Goal: Task Accomplishment & Management: Check status

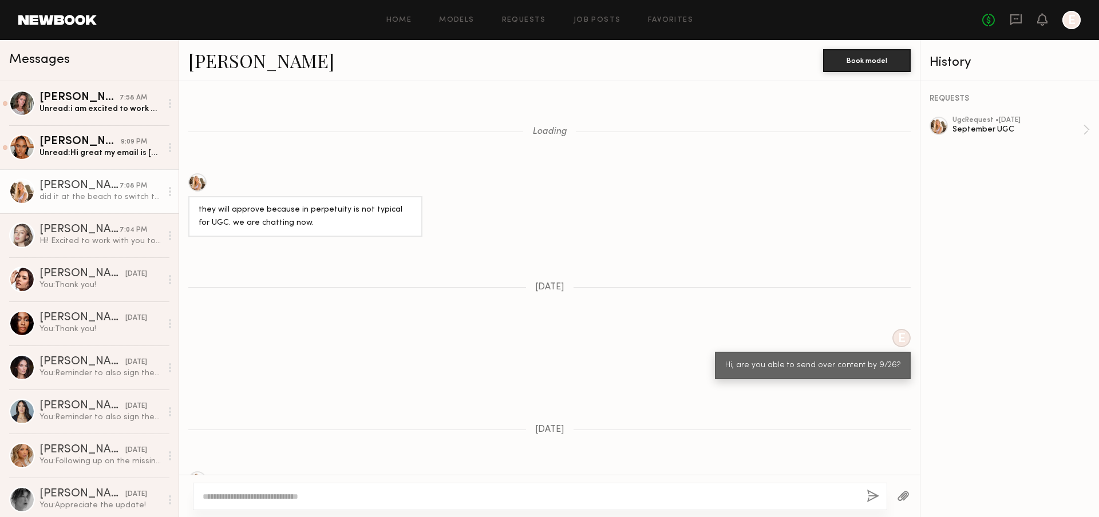
scroll to position [597, 0]
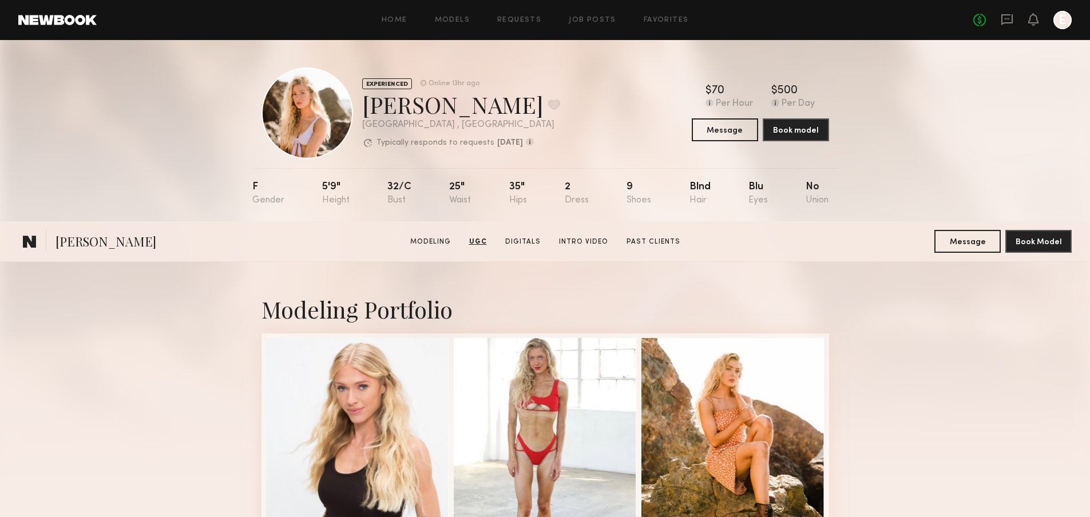
scroll to position [1352, 0]
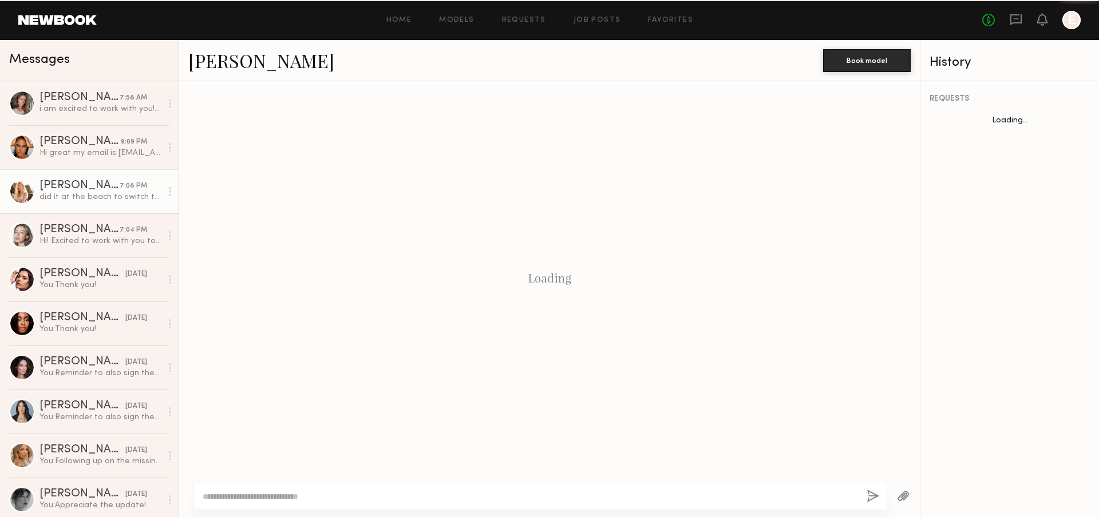
scroll to position [597, 0]
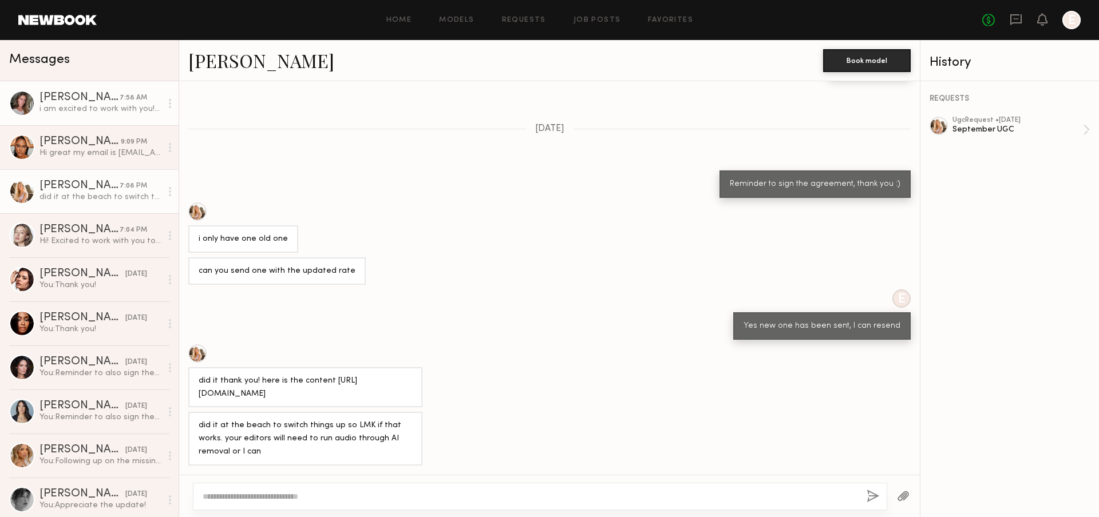
click at [83, 96] on div "[PERSON_NAME]" at bounding box center [79, 97] width 80 height 11
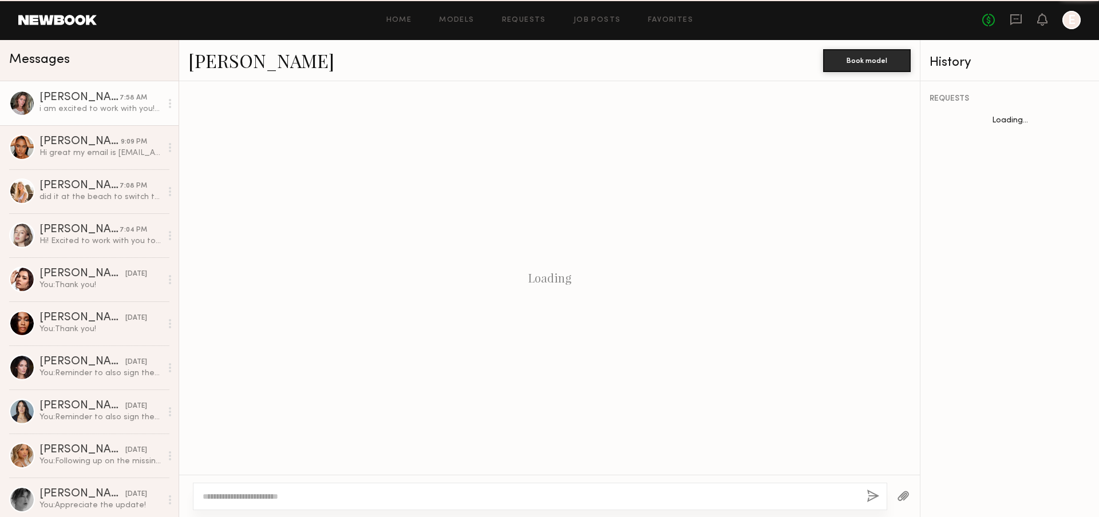
scroll to position [404, 0]
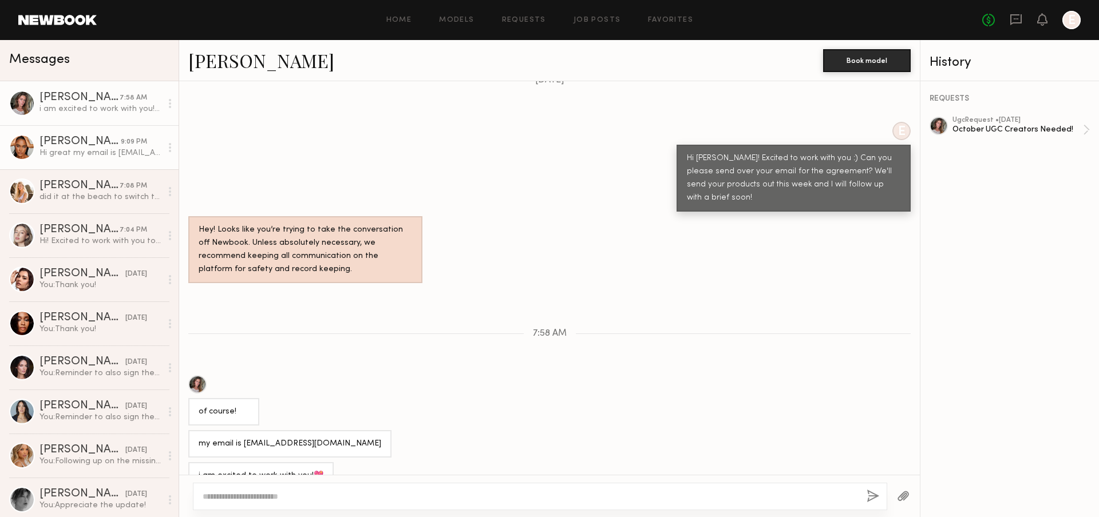
click at [103, 166] on link "Zoe M. 9:09 PM Hi great my email is mcgradyz97@gmail.com" at bounding box center [89, 147] width 179 height 44
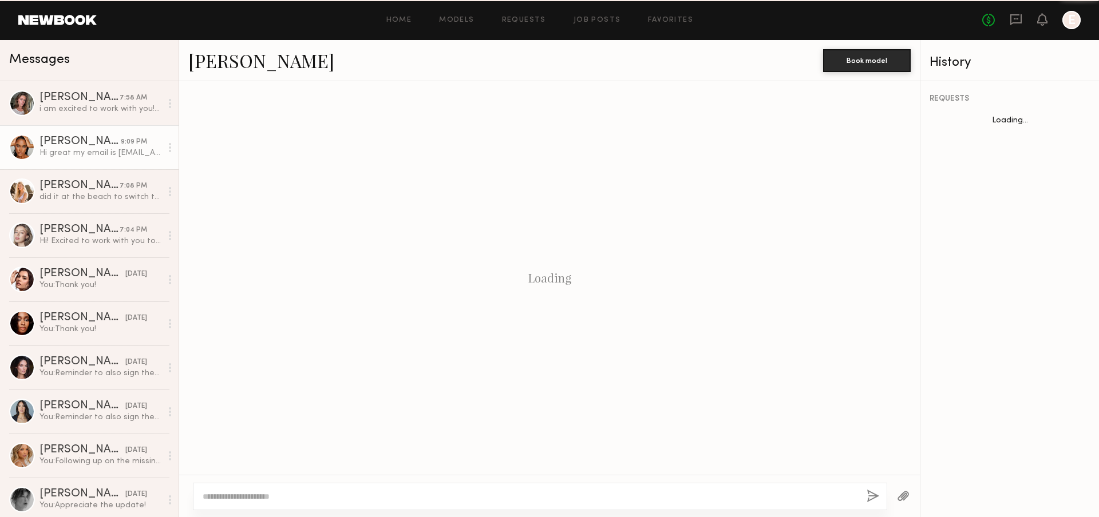
scroll to position [230, 0]
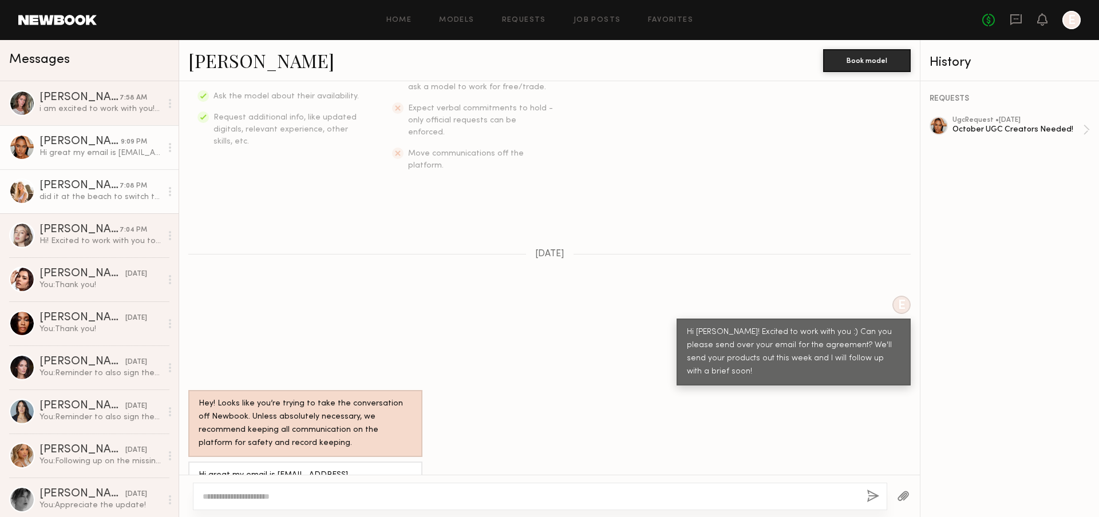
click at [108, 199] on div "did it at the beach to switch things up so LMK if that works. your editors will…" at bounding box center [100, 197] width 122 height 11
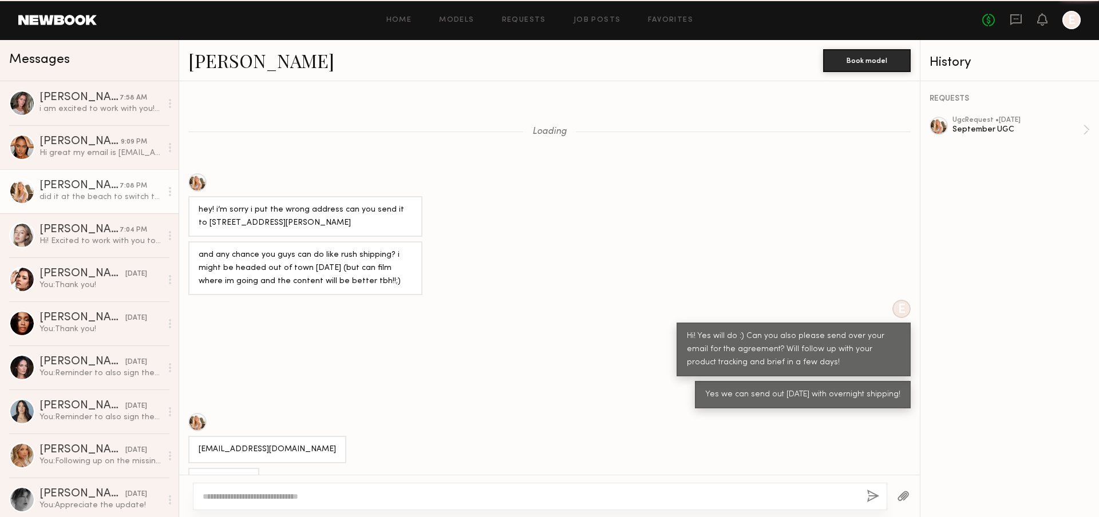
scroll to position [2969, 0]
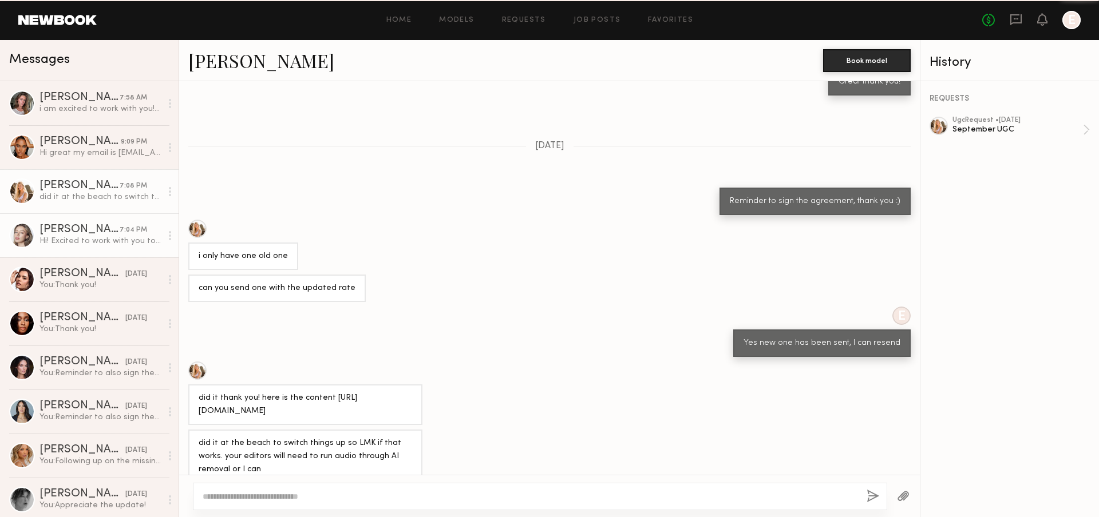
click at [106, 226] on div "Logan R." at bounding box center [79, 229] width 80 height 11
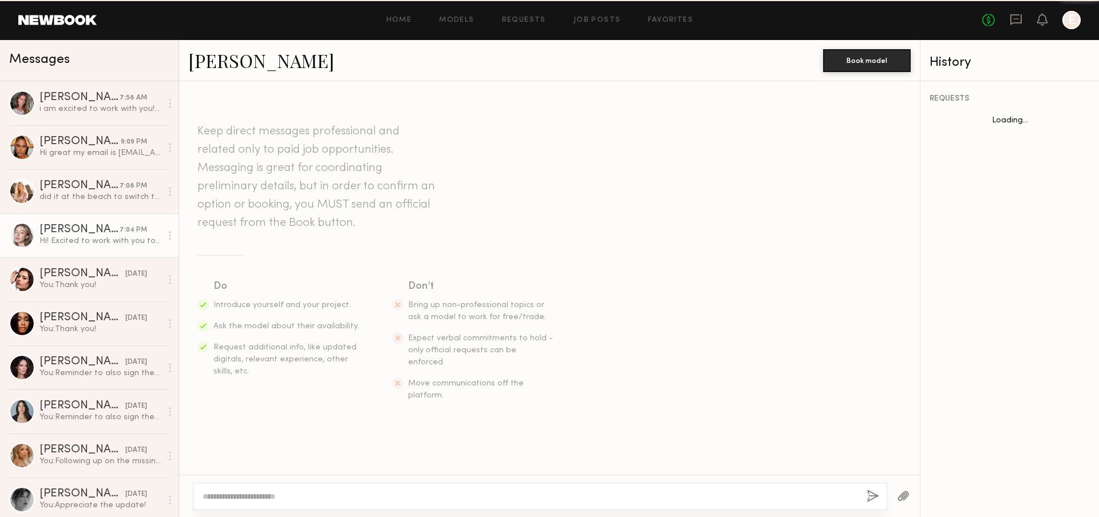
scroll to position [243, 0]
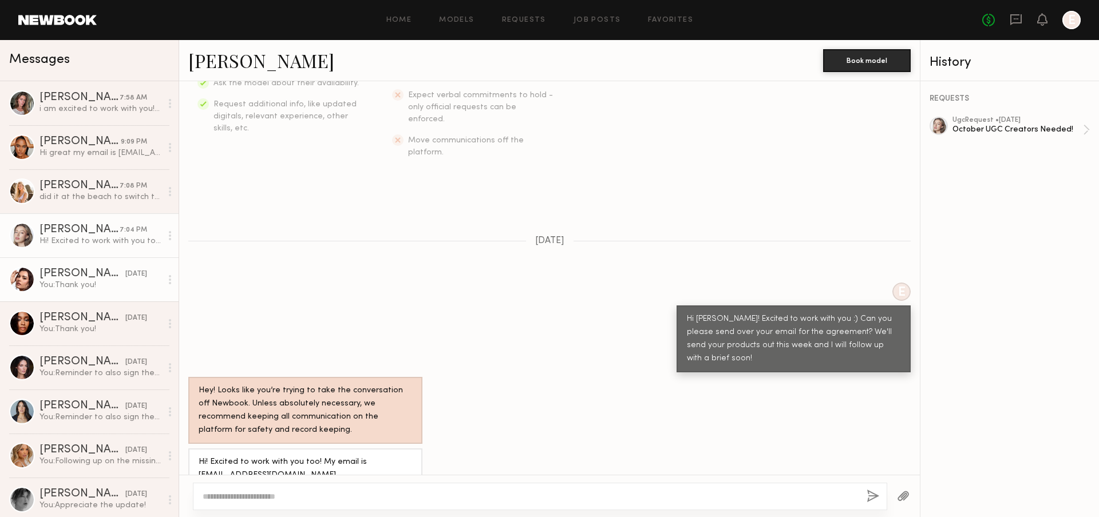
click at [106, 258] on link "Taylor C. yesterday You: Thank you!" at bounding box center [89, 280] width 179 height 44
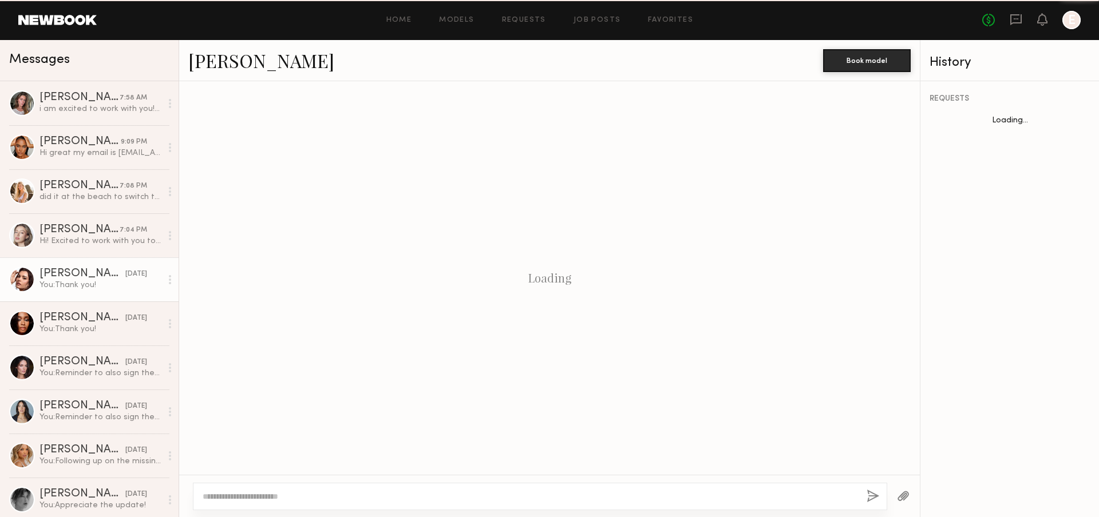
scroll to position [285, 0]
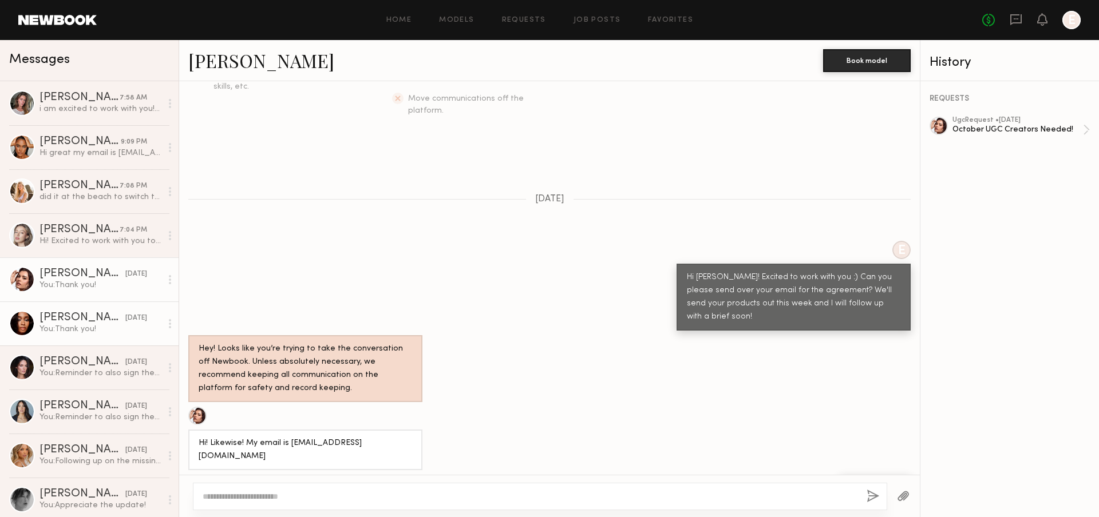
click at [107, 302] on link "Jordin W. yesterday You: Thank you!" at bounding box center [89, 324] width 179 height 44
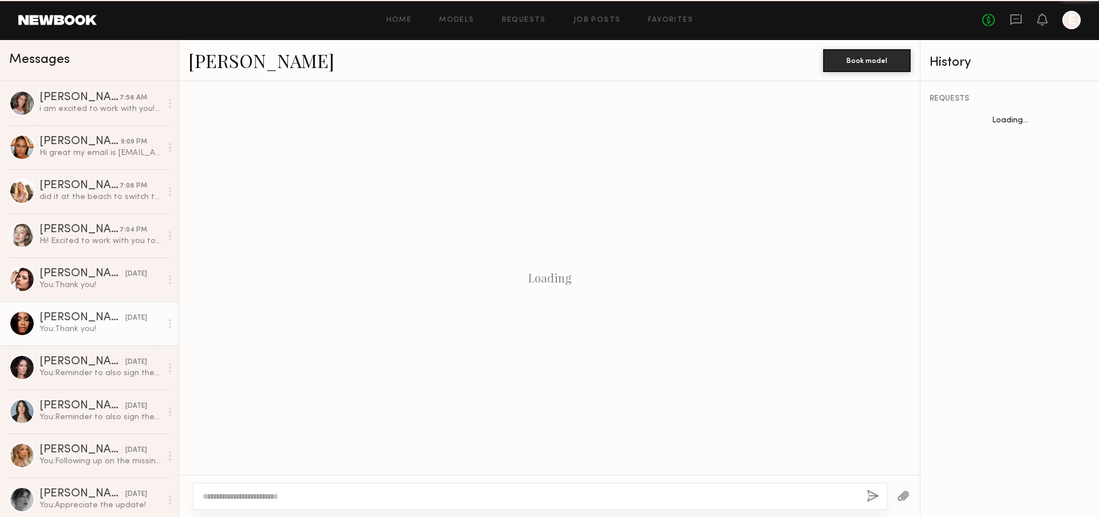
scroll to position [631, 0]
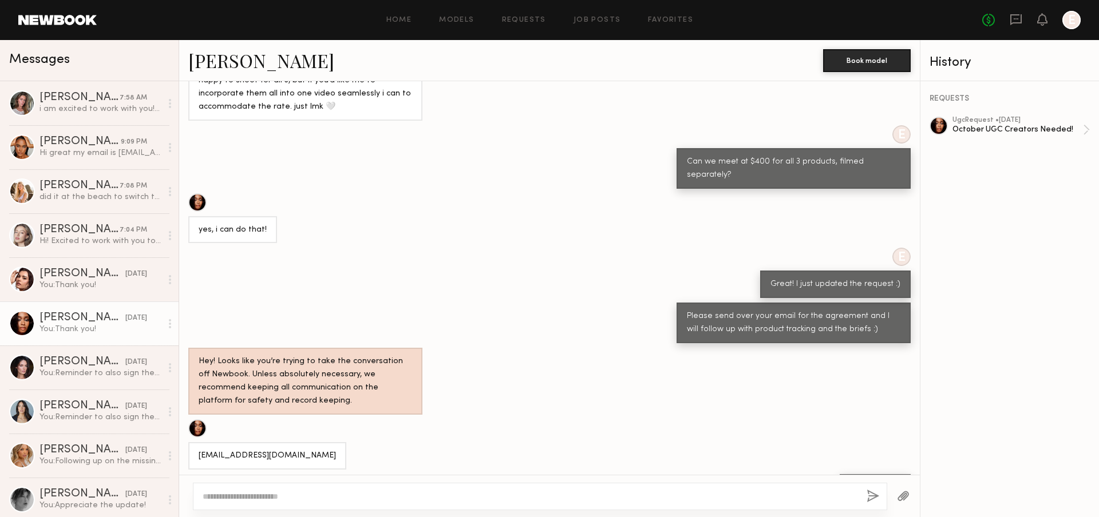
click at [110, 343] on link "Jordin W. yesterday You: Thank you!" at bounding box center [89, 324] width 179 height 44
click at [110, 368] on div "You: Reminder to also sign the agreement, thank you :)" at bounding box center [100, 373] width 122 height 11
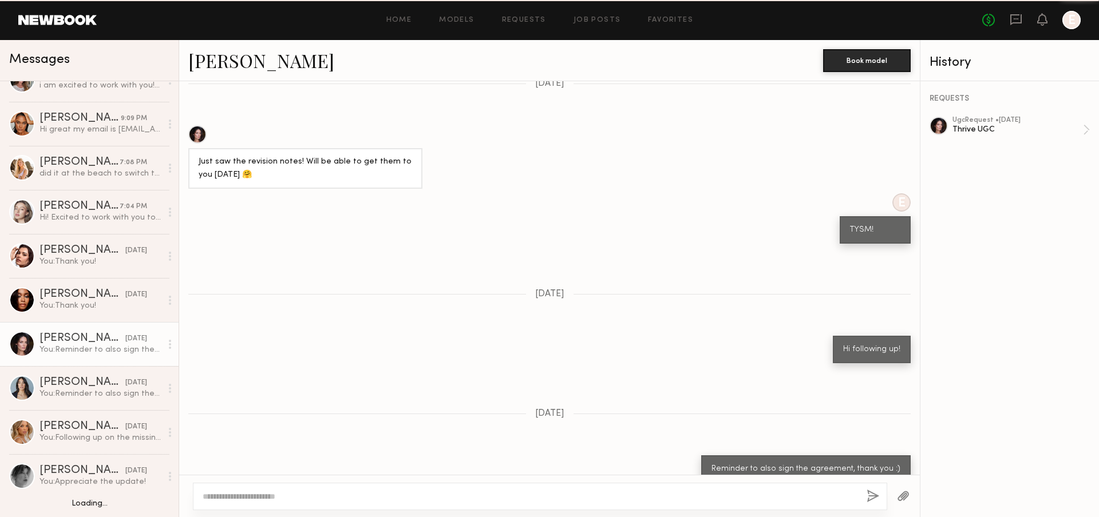
scroll to position [31, 0]
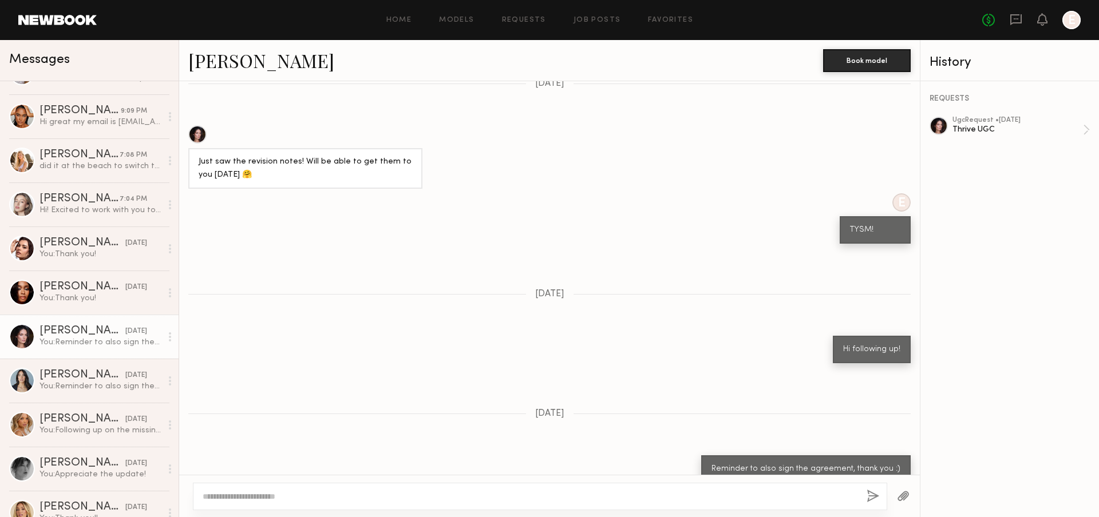
click at [110, 368] on link "Ariana A. yesterday You: Reminder to also sign the agreement, thank you :)" at bounding box center [89, 381] width 179 height 44
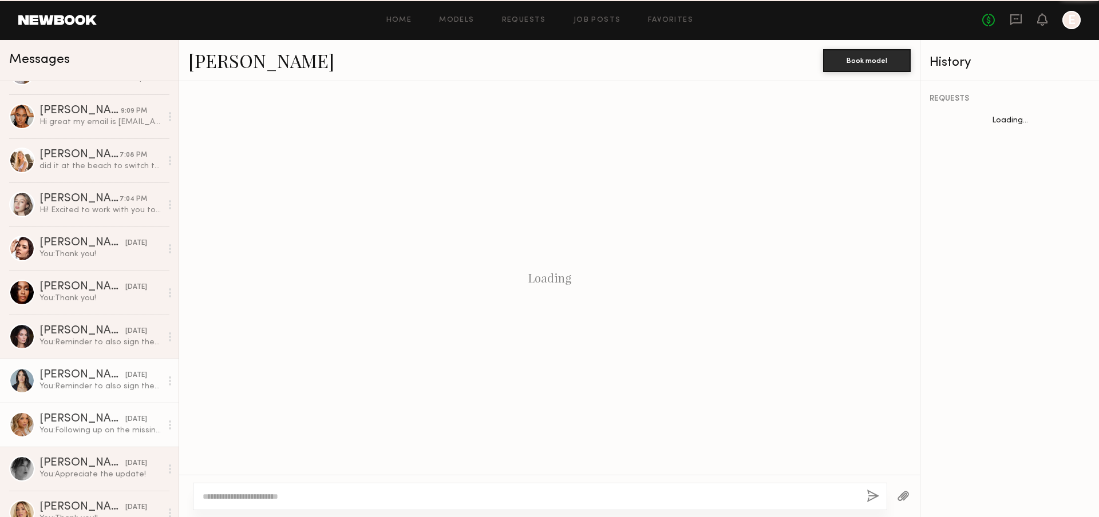
scroll to position [698, 0]
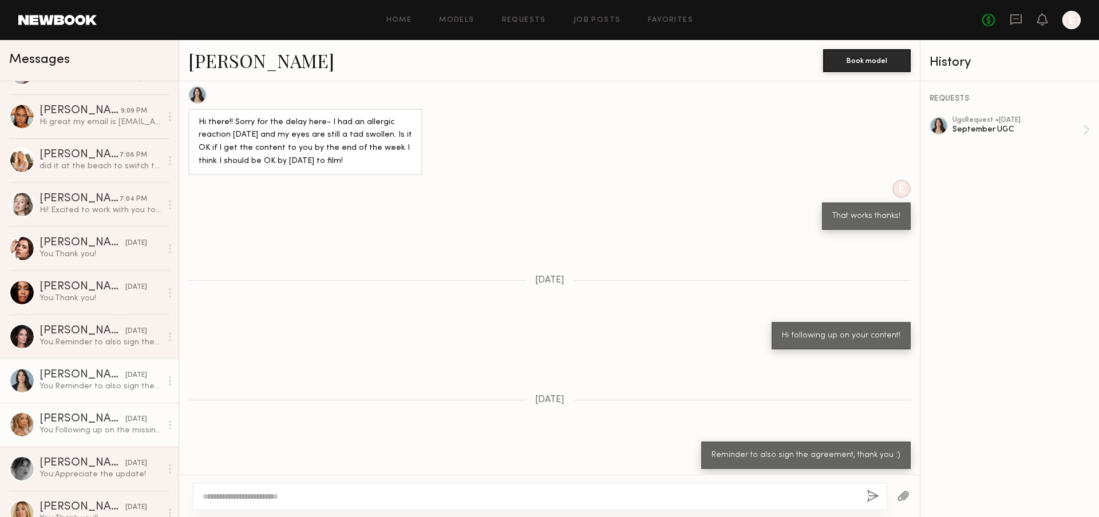
click at [104, 412] on link "Veronika V. 09/23/2025 You: Following up on the missing content, thank you!" at bounding box center [89, 425] width 179 height 44
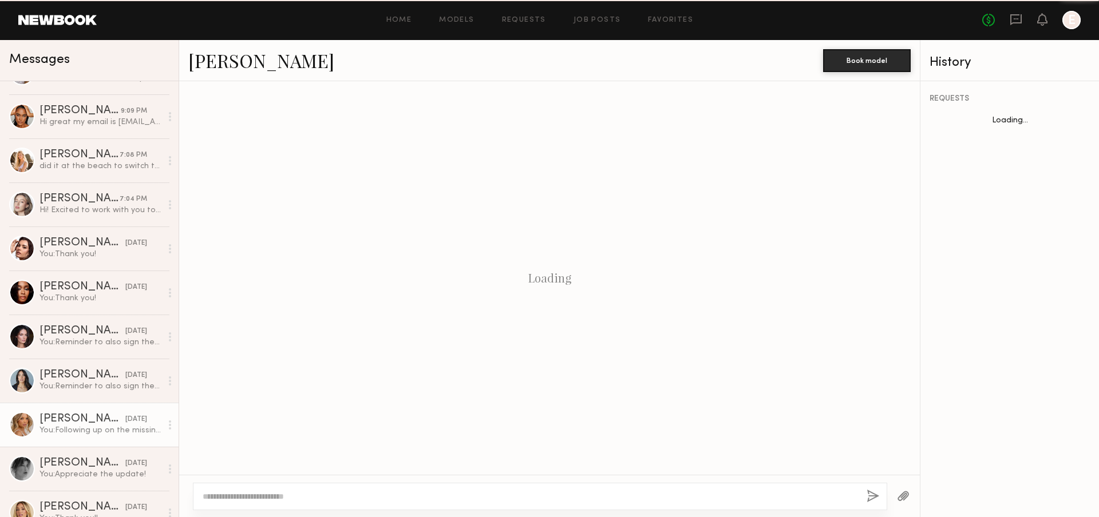
scroll to position [902, 0]
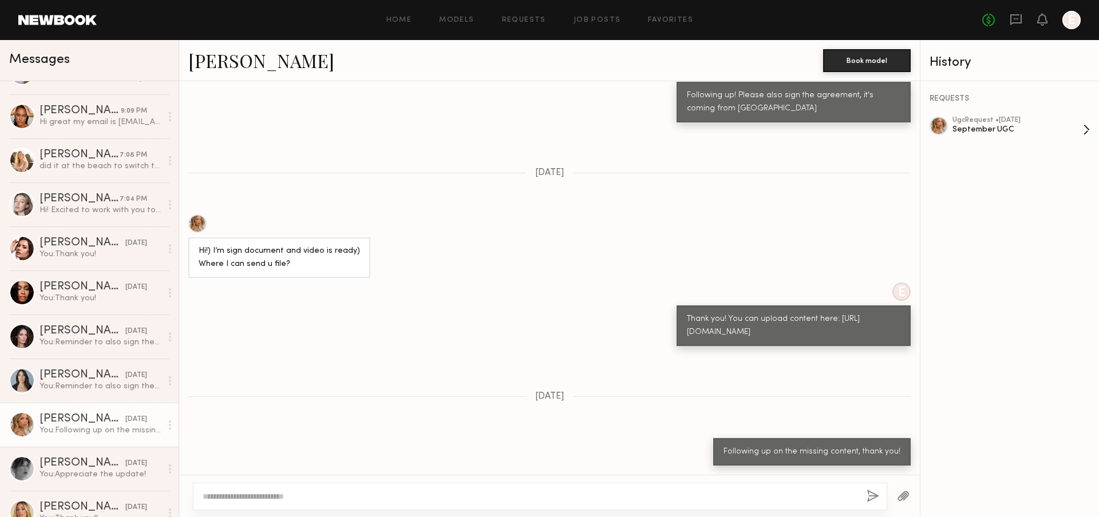
click at [1042, 126] on div "September UGC" at bounding box center [1017, 129] width 130 height 11
click at [106, 390] on div "You: Reminder to also sign the agreement, thank you :)" at bounding box center [100, 386] width 122 height 11
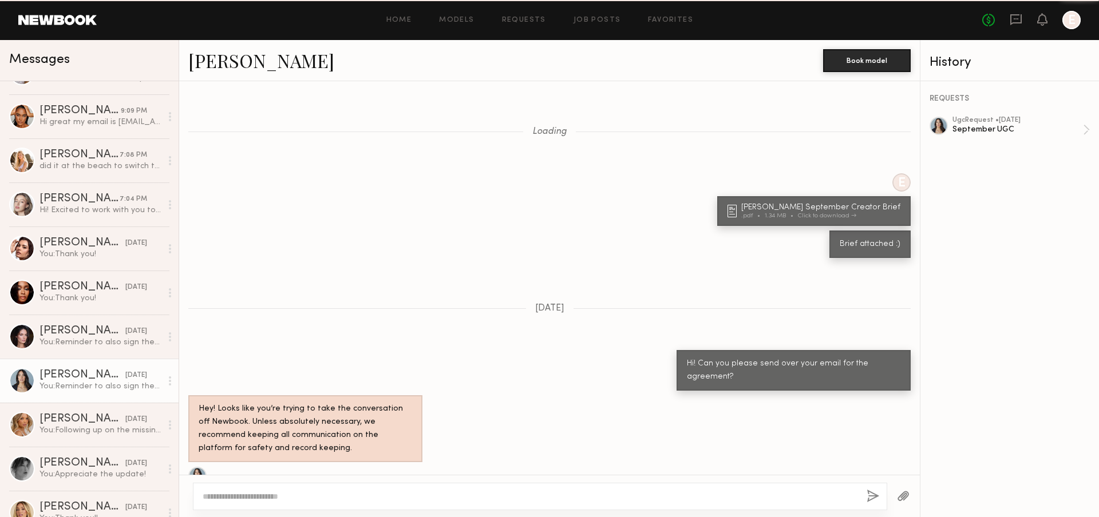
scroll to position [698, 0]
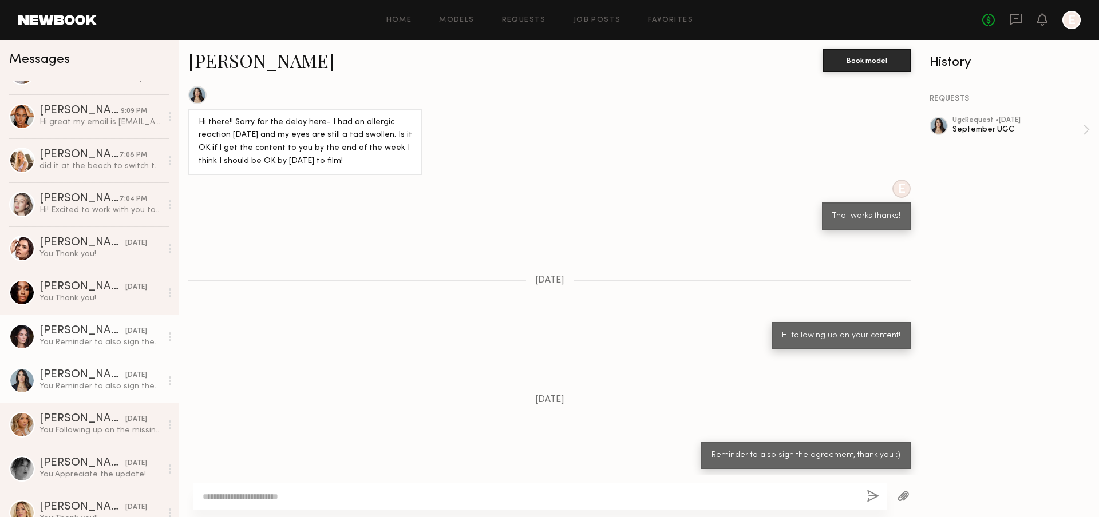
click at [125, 336] on div "[DATE]" at bounding box center [136, 331] width 22 height 11
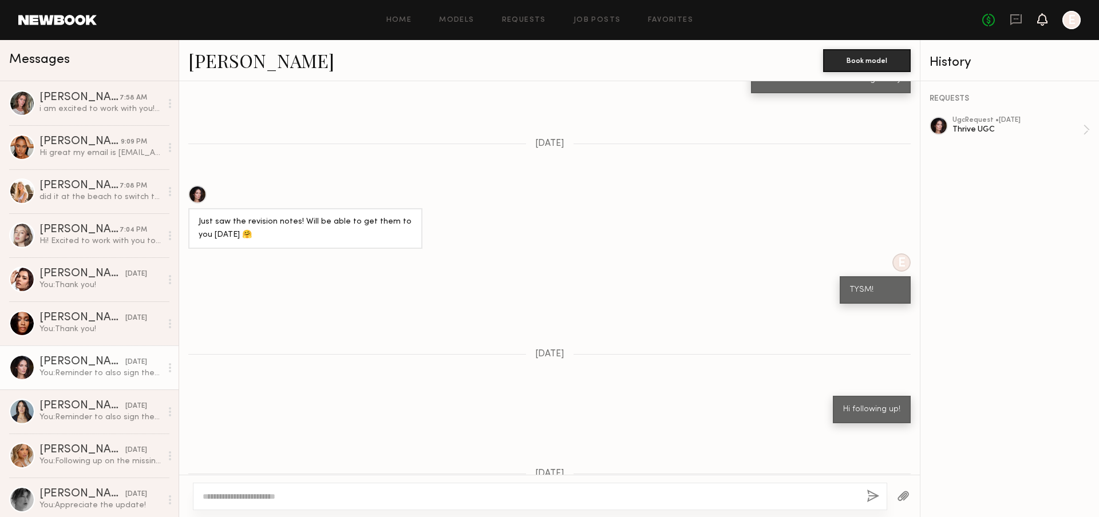
click at [1043, 22] on icon at bounding box center [1042, 19] width 9 height 8
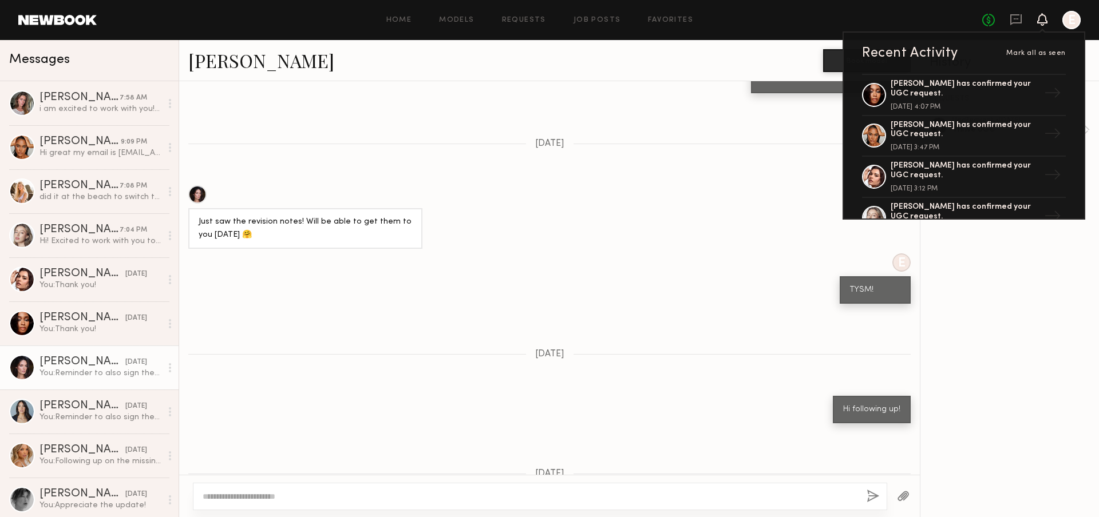
click at [1043, 22] on icon at bounding box center [1042, 19] width 9 height 8
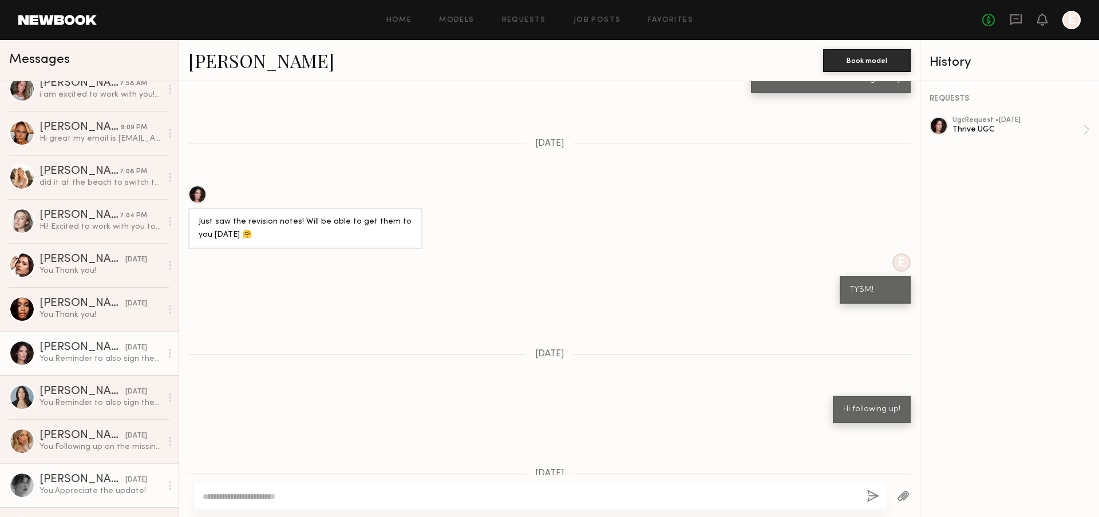
scroll to position [93, 0]
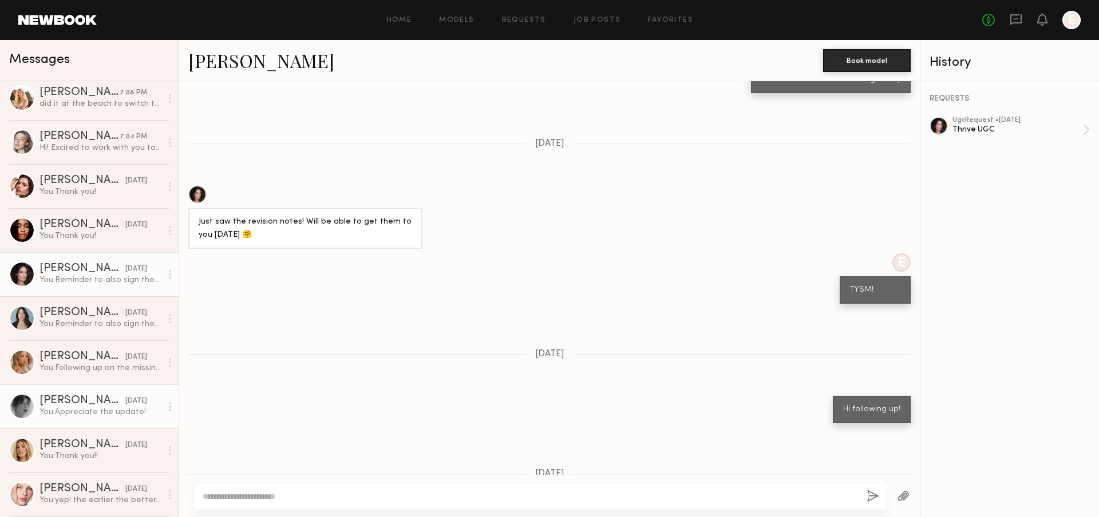
click at [85, 392] on link "Brittany H. 09/22/2025 You: Appreciate the update!" at bounding box center [89, 407] width 179 height 44
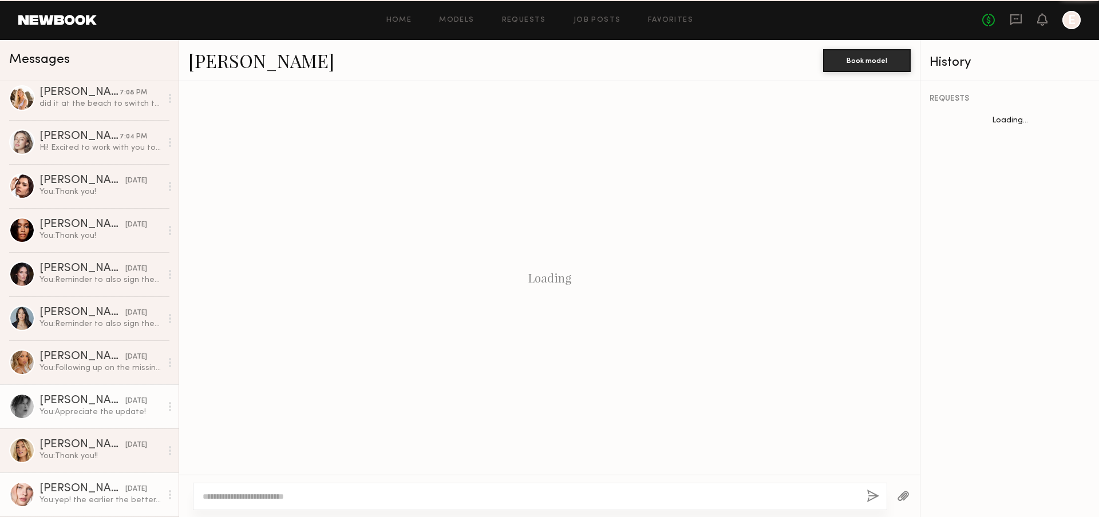
scroll to position [538, 0]
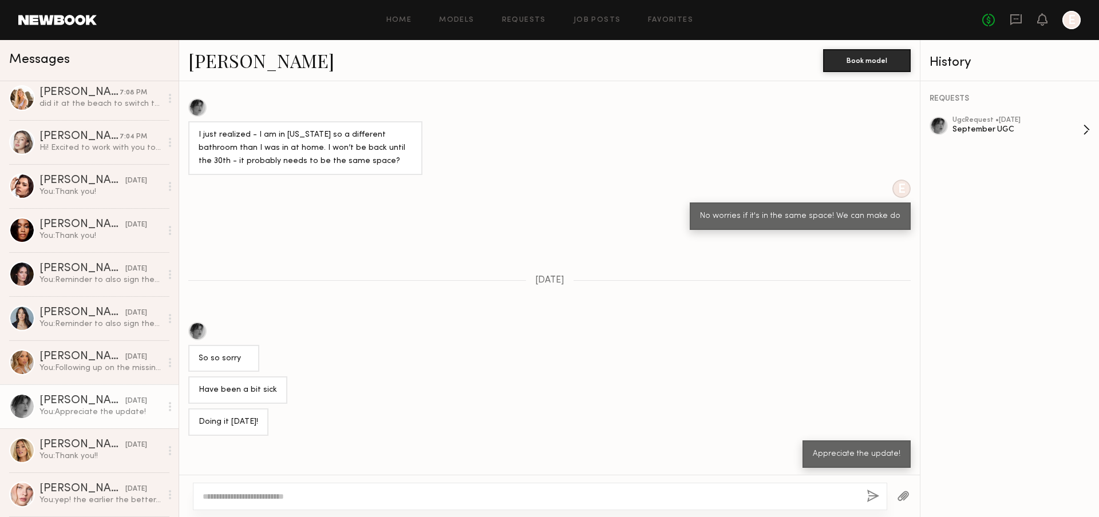
click at [1033, 126] on div "September UGC" at bounding box center [1017, 129] width 130 height 11
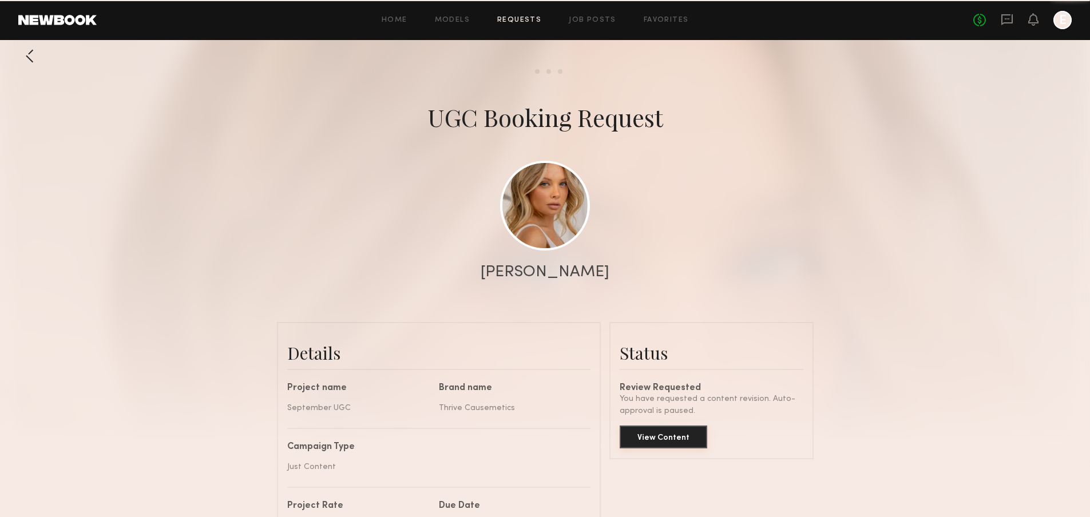
scroll to position [1632, 0]
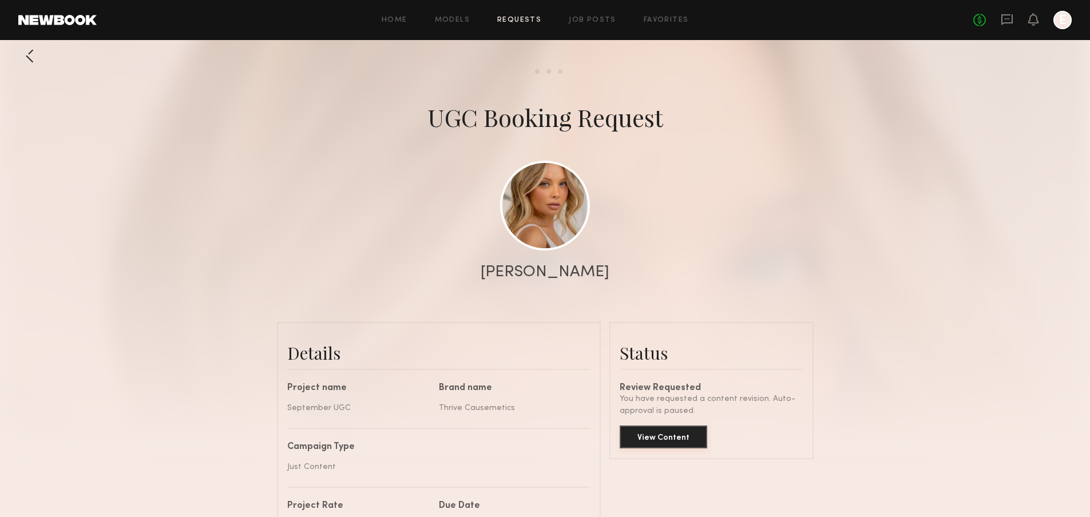
click at [670, 434] on button "View Content" at bounding box center [664, 437] width 88 height 23
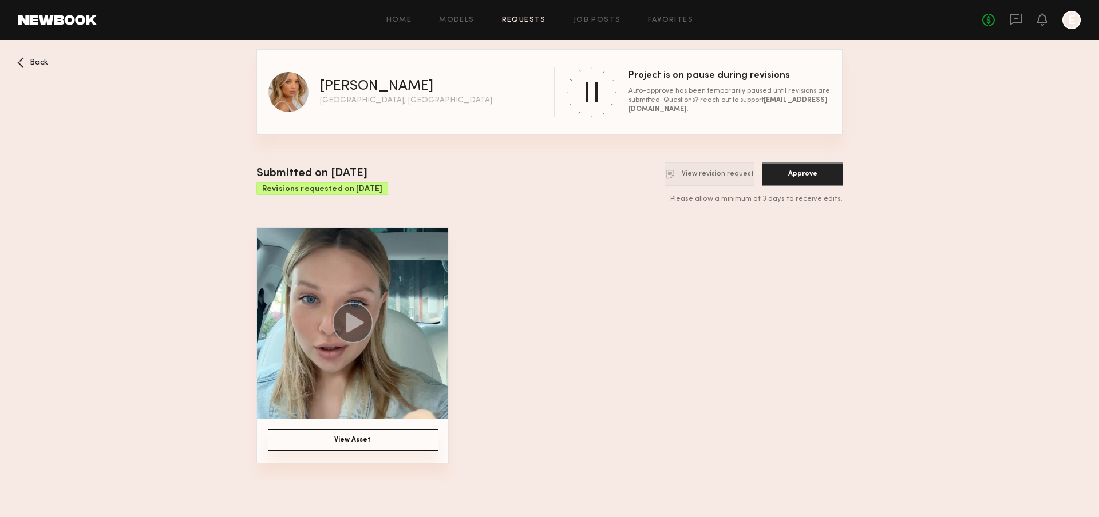
click at [422, 329] on img at bounding box center [352, 323] width 191 height 191
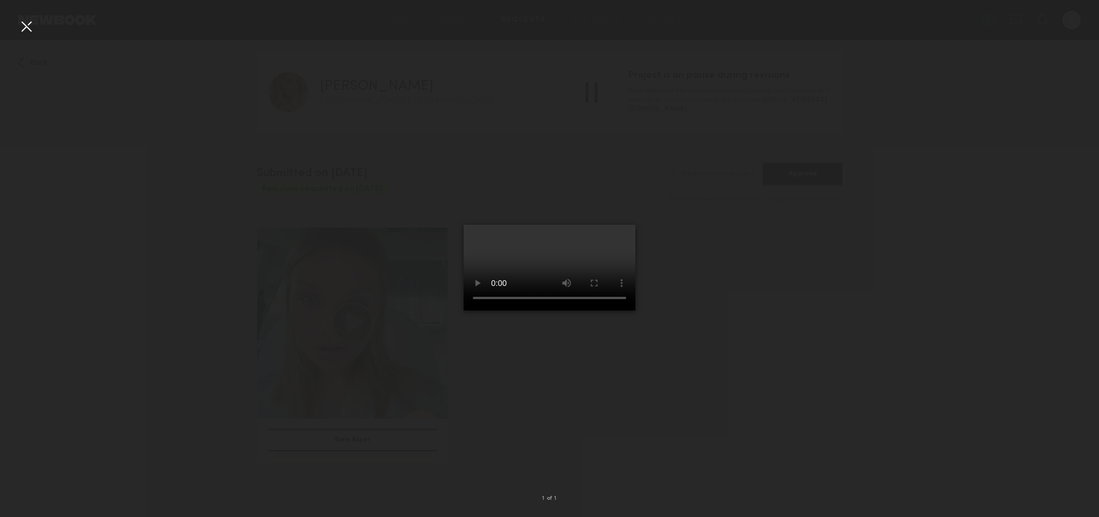
click at [718, 463] on div at bounding box center [549, 249] width 1099 height 462
click at [35, 22] on div at bounding box center [549, 249] width 1099 height 462
click at [35, 25] on div at bounding box center [549, 249] width 1099 height 462
click at [29, 26] on div at bounding box center [26, 26] width 18 height 18
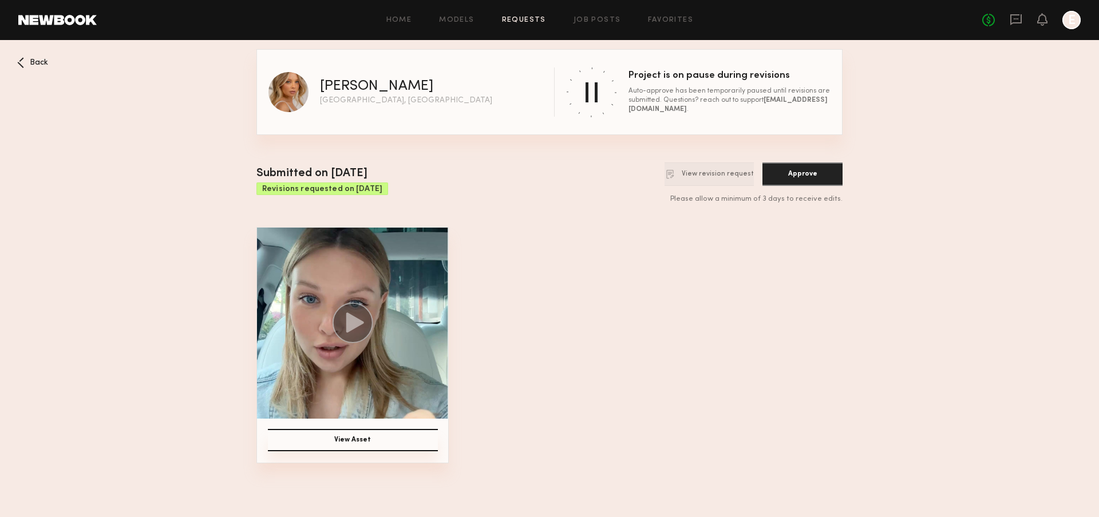
click at [42, 62] on span "Back" at bounding box center [39, 63] width 18 height 8
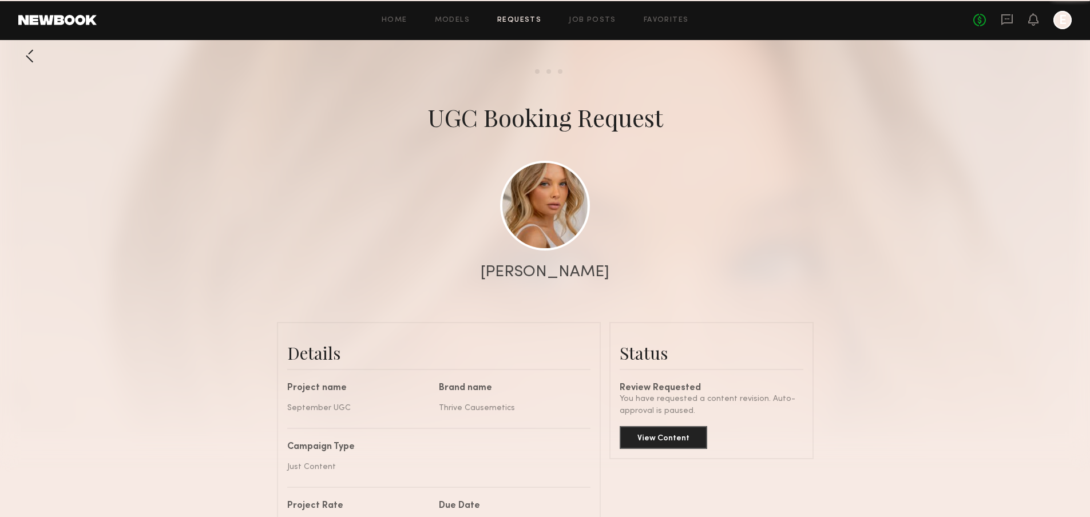
scroll to position [1641, 0]
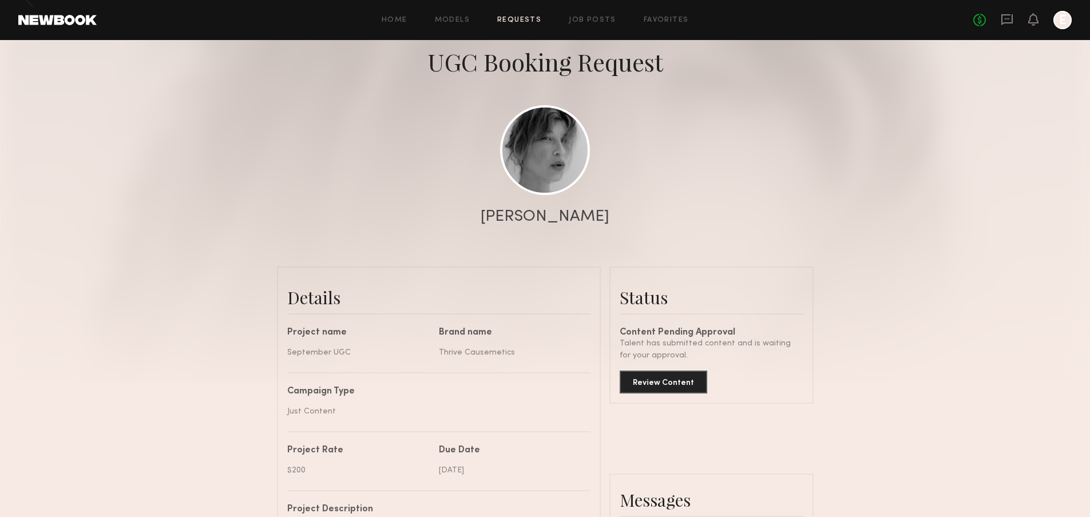
scroll to position [217, 0]
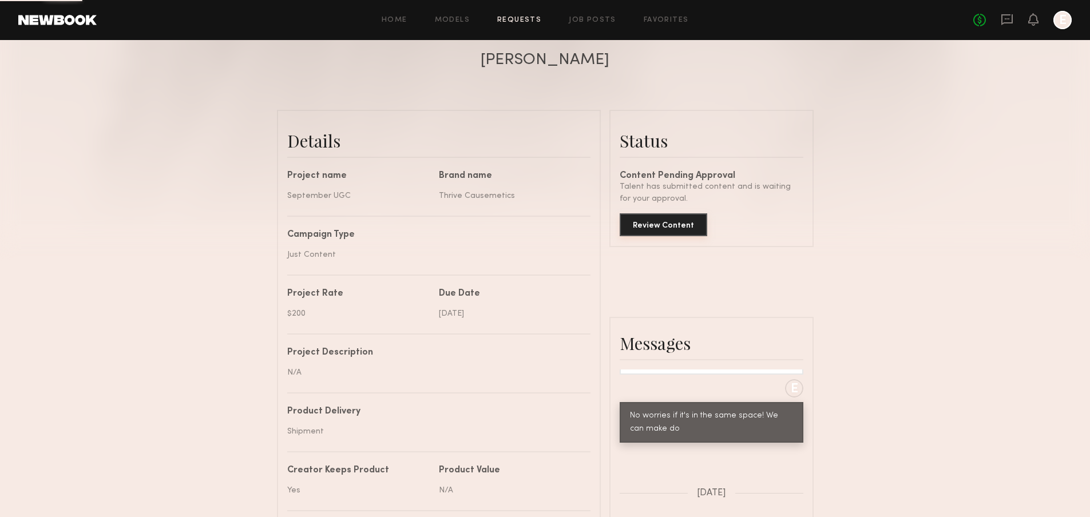
click at [671, 226] on button "Review Content" at bounding box center [664, 224] width 88 height 23
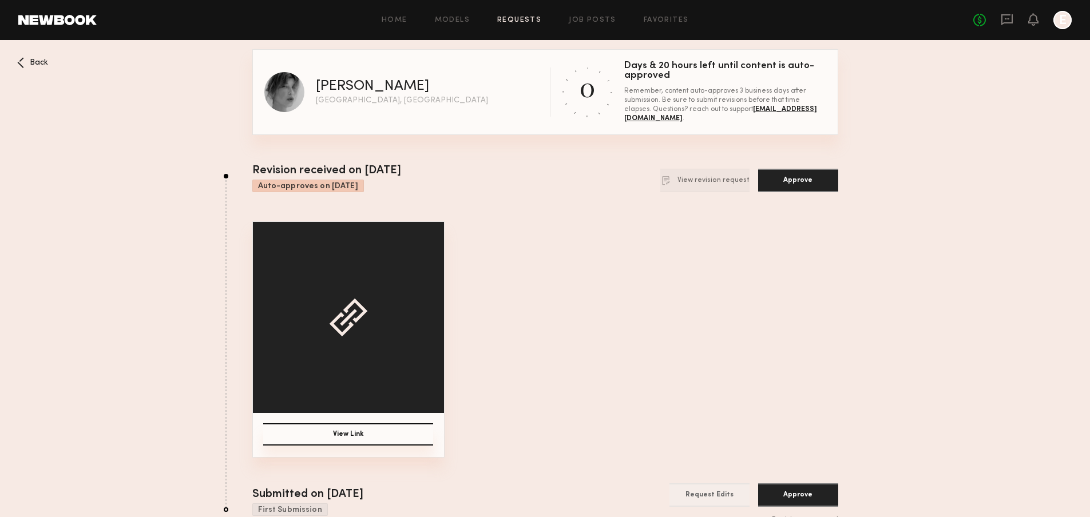
click at [349, 433] on button "View Link" at bounding box center [348, 435] width 170 height 22
click at [719, 177] on button "View revision request" at bounding box center [704, 180] width 89 height 23
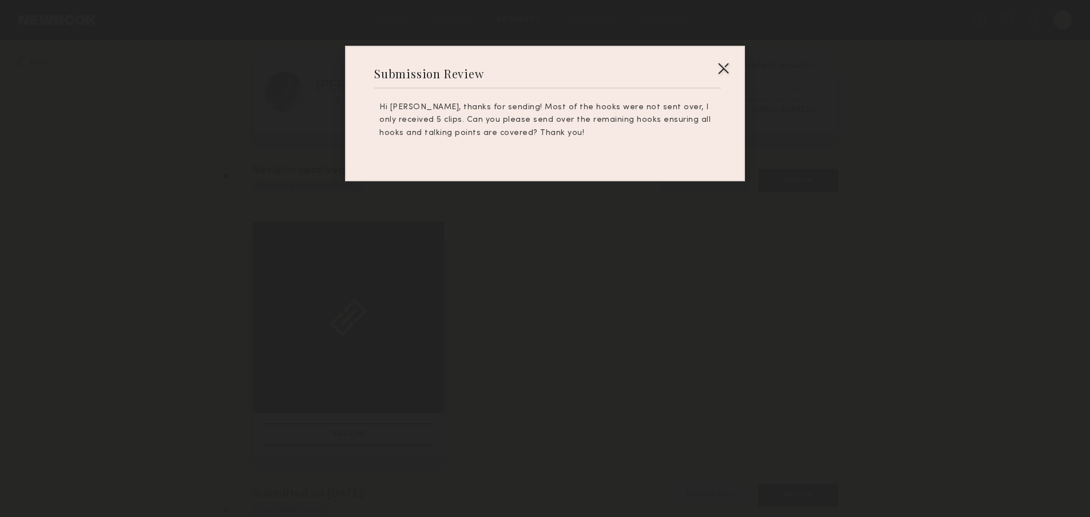
click at [663, 268] on div at bounding box center [545, 258] width 1090 height 517
